Goal: Use online tool/utility: Utilize a website feature to perform a specific function

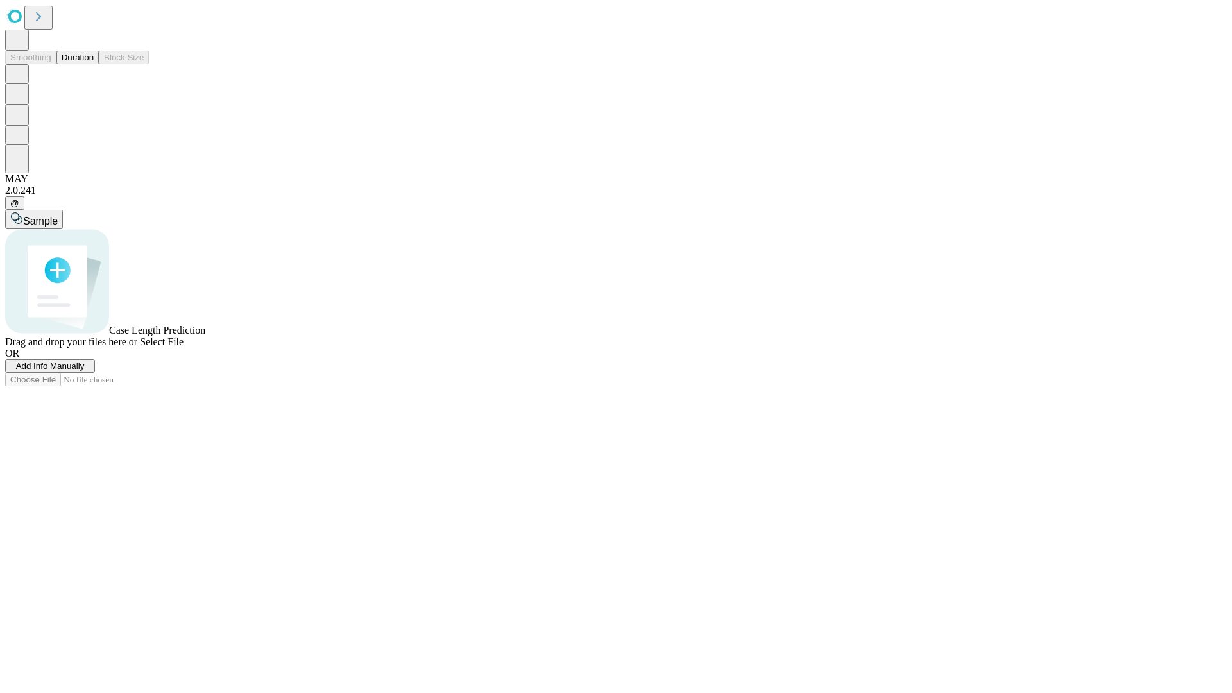
click at [94, 64] on button "Duration" at bounding box center [77, 57] width 42 height 13
click at [183, 347] on span "Select File" at bounding box center [162, 341] width 44 height 11
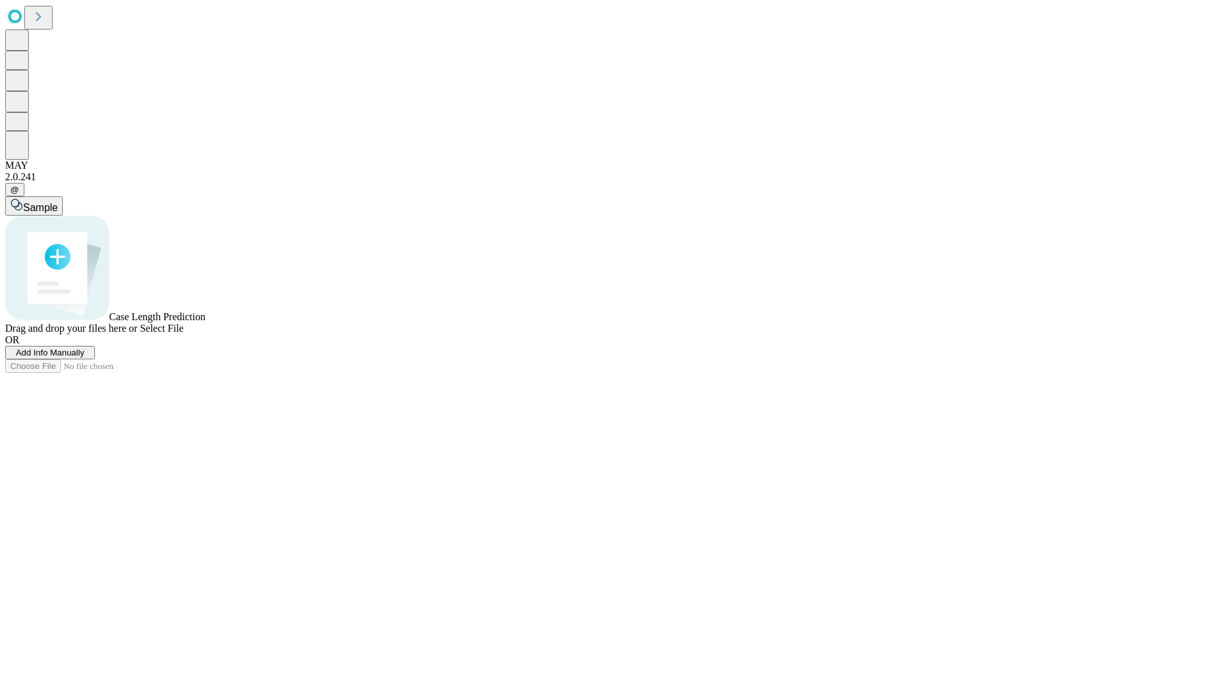
click at [183, 334] on span "Select File" at bounding box center [162, 328] width 44 height 11
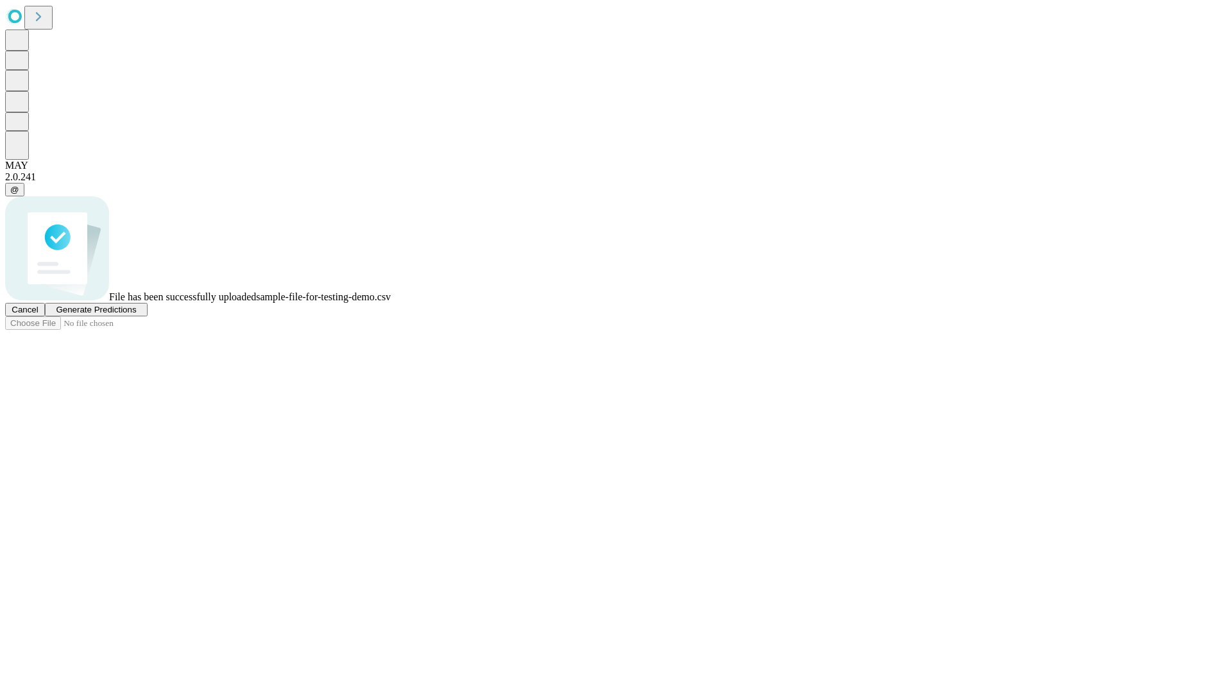
click at [136, 314] on span "Generate Predictions" at bounding box center [96, 310] width 80 height 10
